Goal: Task Accomplishment & Management: Use online tool/utility

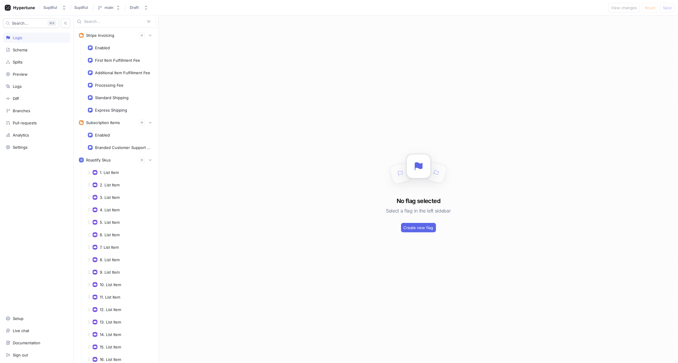
click at [111, 24] on div at bounding box center [116, 21] width 85 height 12
click at [94, 20] on input "text" at bounding box center [114, 22] width 60 height 6
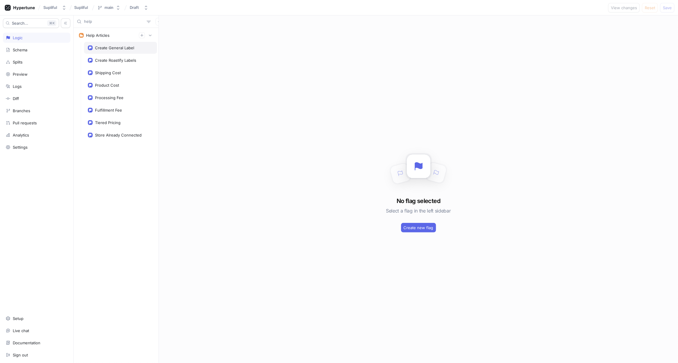
type input "help"
click at [115, 47] on div "Create General Label" at bounding box center [114, 47] width 39 height 5
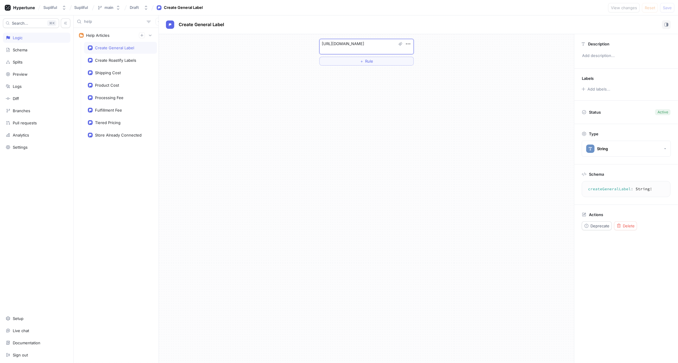
click at [353, 44] on textarea "[URL][DOMAIN_NAME]" at bounding box center [366, 46] width 94 height 15
click at [120, 59] on div "Create Roastify Labels" at bounding box center [115, 60] width 41 height 5
type textarea "x"
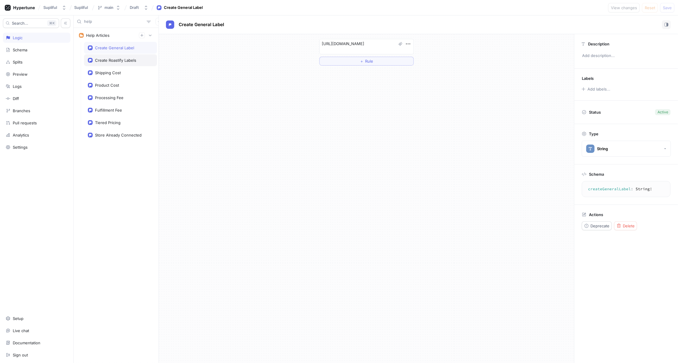
type textarea "createRoastifyLabels: String!"
click at [361, 50] on textarea "[URL][DOMAIN_NAME]" at bounding box center [366, 54] width 94 height 15
type textarea "x"
